Goal: Transaction & Acquisition: Obtain resource

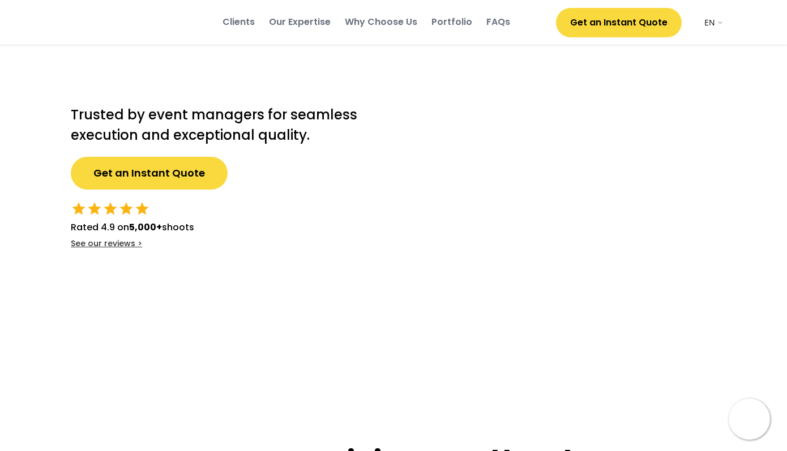
select select ""en""
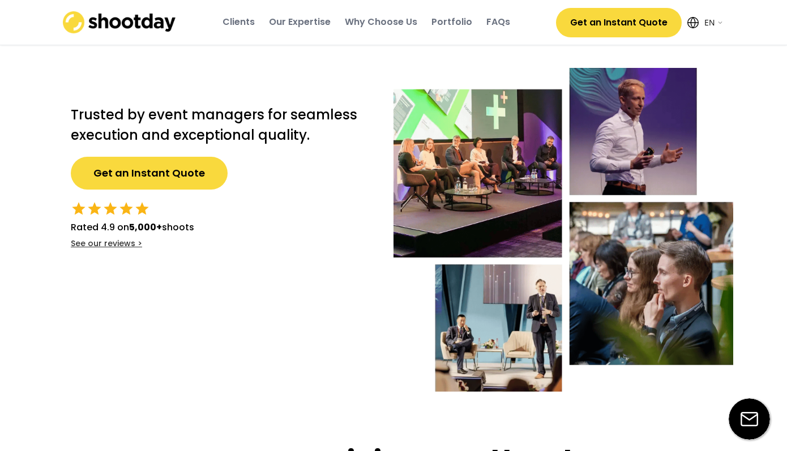
click at [202, 178] on button "Get an Instant Quote" at bounding box center [149, 173] width 157 height 33
